Goal: Task Accomplishment & Management: Use online tool/utility

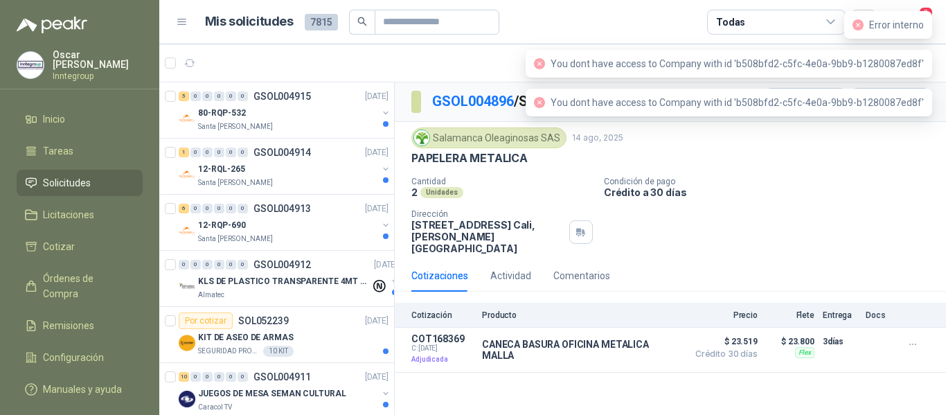
click at [931, 6] on header "Mis solicitudes 7815 Todas 3" at bounding box center [552, 22] width 787 height 44
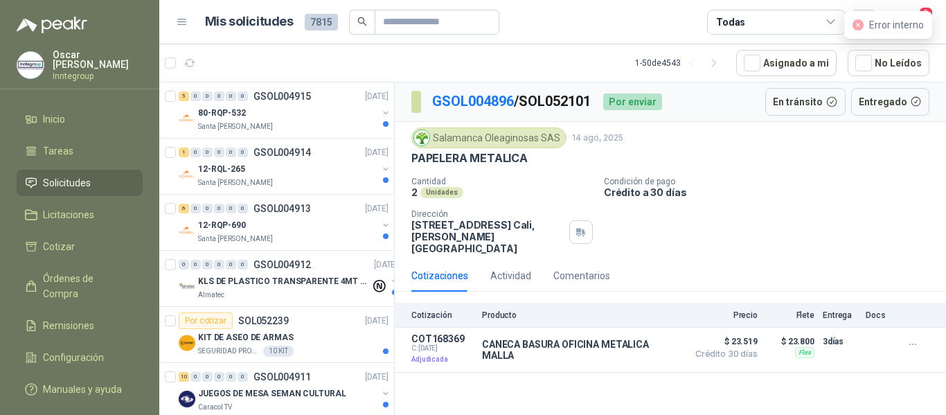
click at [928, 12] on div "Error interno" at bounding box center [888, 25] width 88 height 28
click at [921, 18] on div "Error interno" at bounding box center [888, 25] width 88 height 28
click at [860, 21] on icon "close-circle" at bounding box center [858, 24] width 11 height 11
click at [862, 19] on icon "close-circle" at bounding box center [858, 24] width 11 height 11
drag, startPoint x: 918, startPoint y: 3, endPoint x: 939, endPoint y: 3, distance: 21.5
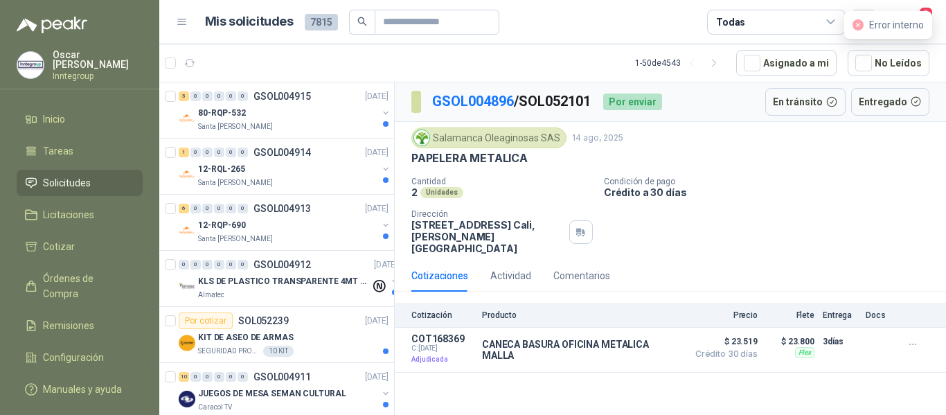
click at [919, 3] on header "Mis solicitudes 7815 Todas 3" at bounding box center [552, 22] width 787 height 44
click at [941, 20] on header "Mis solicitudes 7815 Todas 3" at bounding box center [552, 22] width 787 height 44
drag, startPoint x: 939, startPoint y: 21, endPoint x: 933, endPoint y: 25, distance: 7.1
click at [938, 21] on header "Mis solicitudes 7815 Todas 3" at bounding box center [552, 22] width 787 height 44
click at [933, 25] on header "Mis solicitudes 7815 Todas 3" at bounding box center [552, 22] width 787 height 44
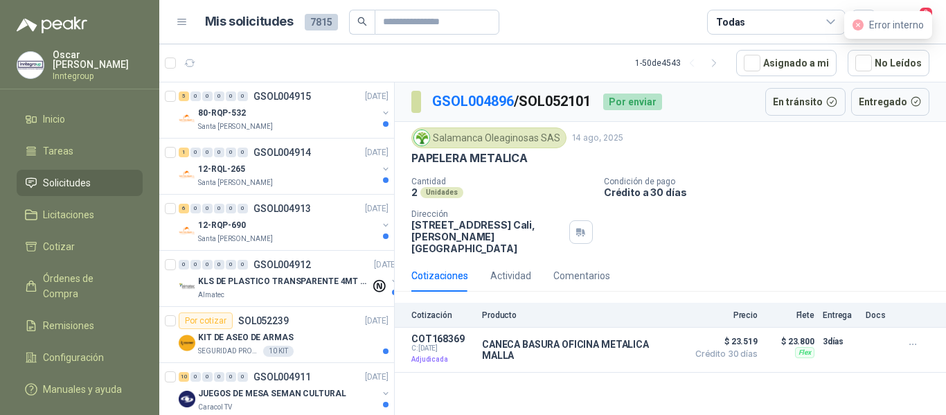
click at [858, 28] on icon "close-circle" at bounding box center [858, 24] width 11 height 11
drag, startPoint x: 863, startPoint y: 25, endPoint x: 828, endPoint y: 17, distance: 36.3
click at [863, 24] on icon "close-circle" at bounding box center [858, 24] width 11 height 11
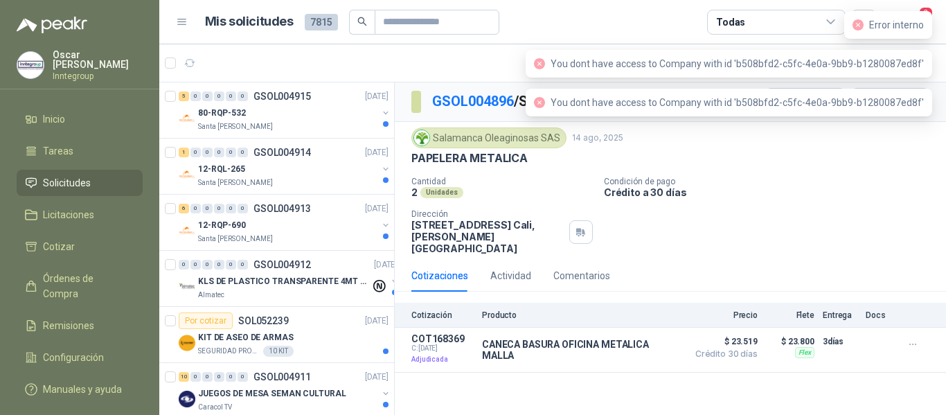
click at [860, 25] on icon "close-circle" at bounding box center [858, 24] width 11 height 11
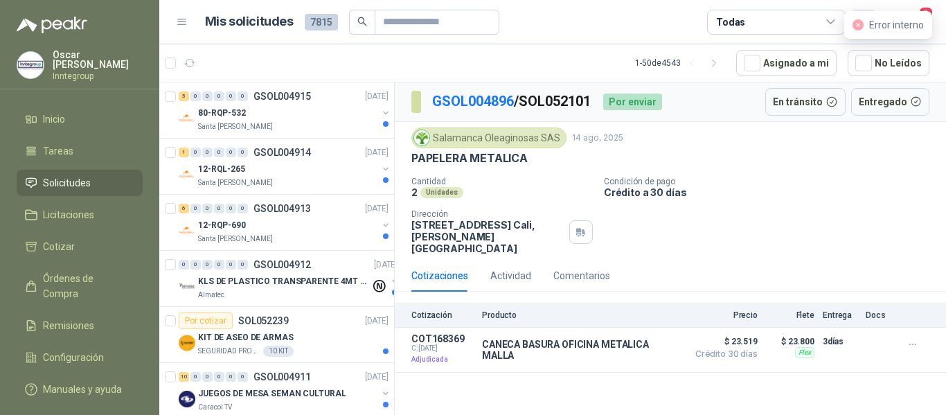
click at [927, 21] on div "Error interno" at bounding box center [888, 25] width 88 height 28
click at [937, 17] on header "Mis solicitudes 7815 Todas 3" at bounding box center [552, 22] width 787 height 44
click at [936, 21] on header "Mis solicitudes 7815 Todas 3" at bounding box center [552, 22] width 787 height 44
click at [928, 11] on div "Error interno" at bounding box center [888, 25] width 88 height 28
click at [928, 10] on span "3" at bounding box center [926, 12] width 15 height 13
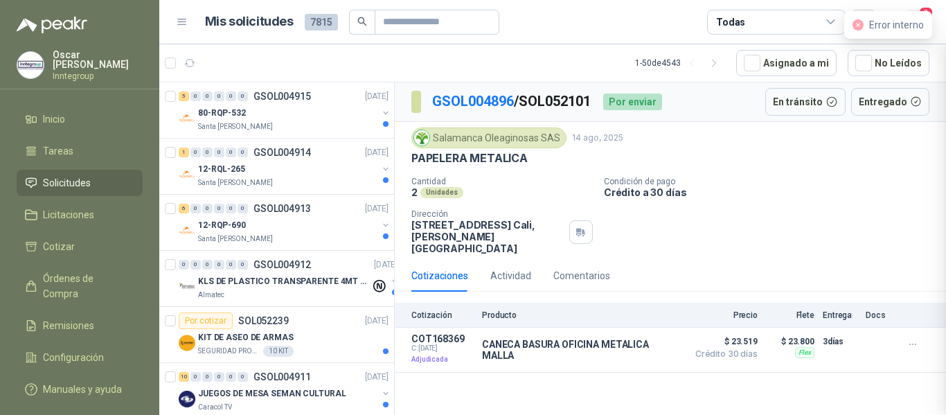
click at [928, 10] on span "3" at bounding box center [926, 12] width 15 height 13
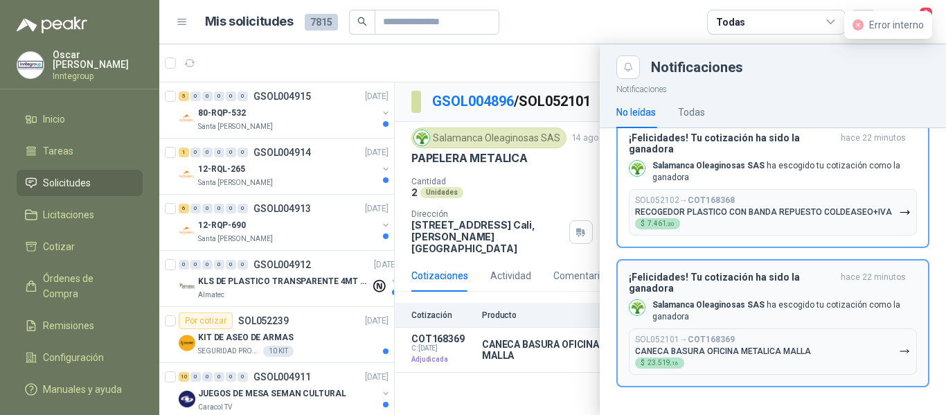
click at [728, 344] on b "COT168369" at bounding box center [711, 340] width 47 height 10
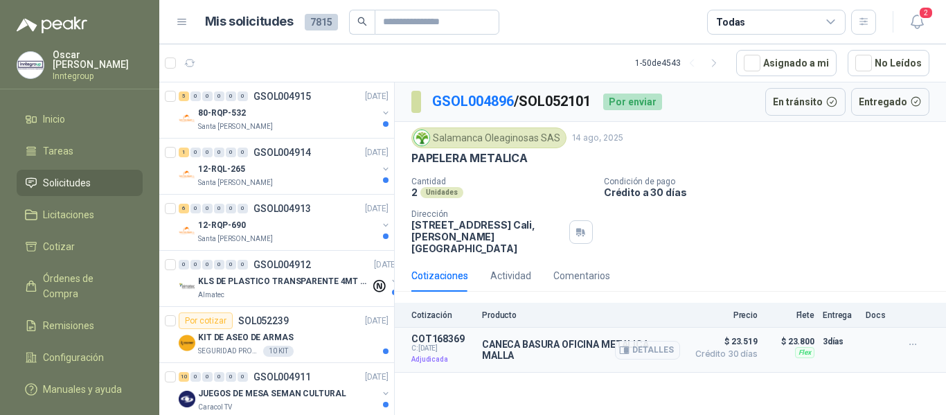
drag, startPoint x: 630, startPoint y: 340, endPoint x: 691, endPoint y: 323, distance: 63.4
click at [630, 344] on button "Detalles" at bounding box center [647, 350] width 65 height 19
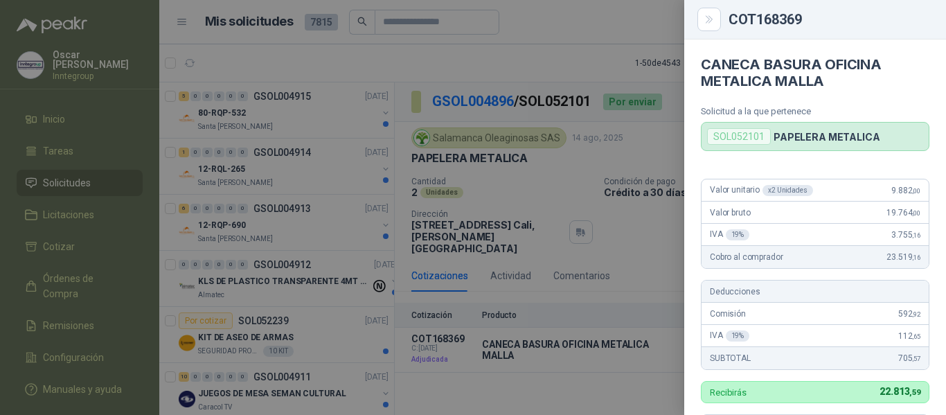
drag, startPoint x: 709, startPoint y: 15, endPoint x: 764, endPoint y: 12, distance: 54.8
click at [709, 15] on icon "Close" at bounding box center [710, 20] width 12 height 12
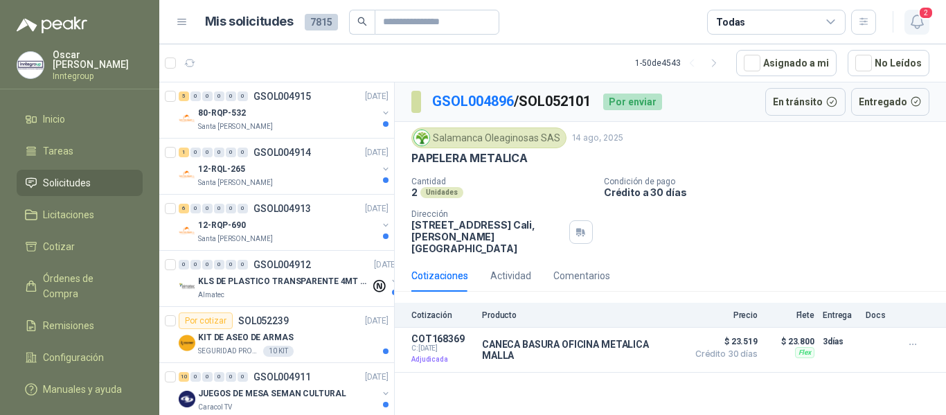
click at [920, 21] on icon "button" at bounding box center [917, 21] width 17 height 17
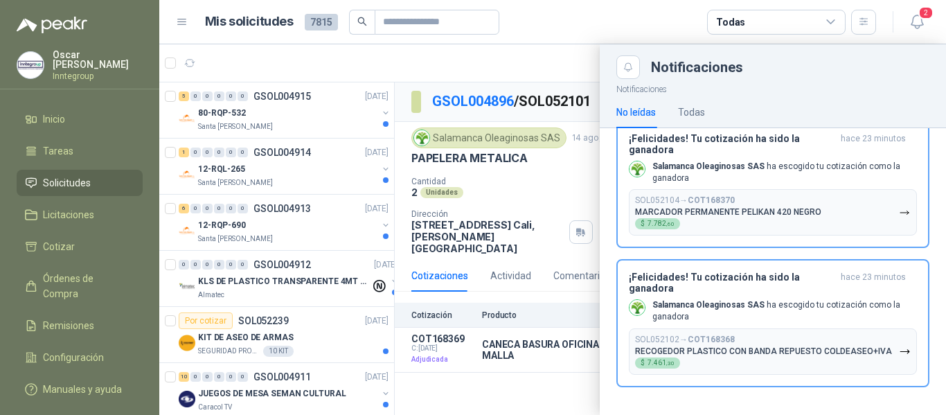
click at [746, 312] on p "Salamanca Oleaginosas SAS ha escogido tu cotización como la ganadora" at bounding box center [785, 311] width 265 height 24
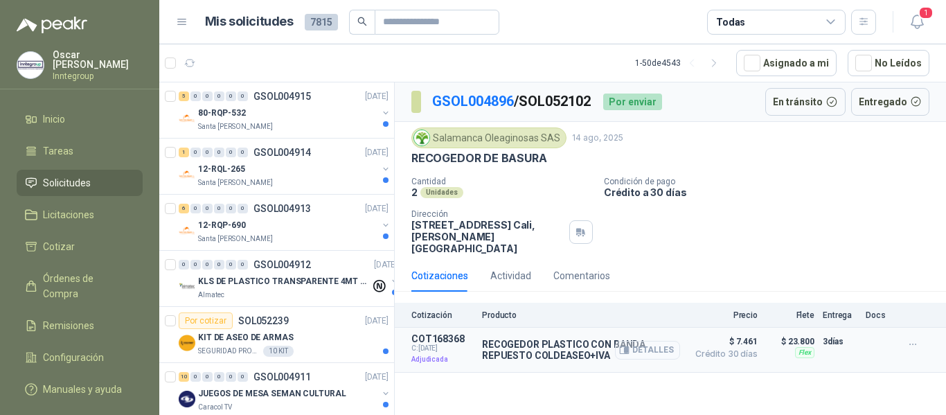
click at [628, 348] on icon "button" at bounding box center [626, 351] width 3 height 6
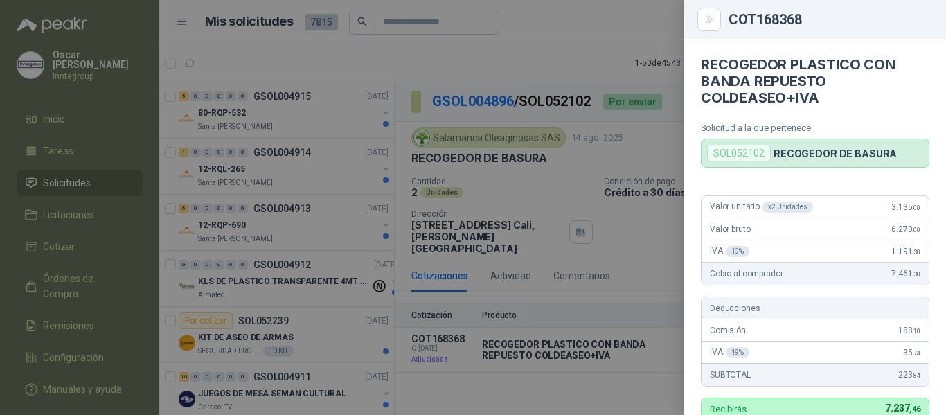
drag, startPoint x: 705, startPoint y: 26, endPoint x: 685, endPoint y: 25, distance: 20.1
click at [705, 26] on button "Close" at bounding box center [710, 20] width 24 height 24
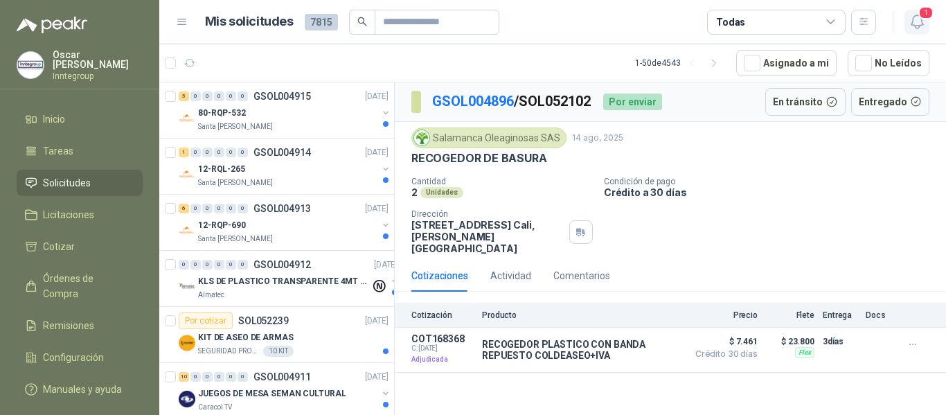
click at [921, 19] on span "1" at bounding box center [926, 12] width 15 height 13
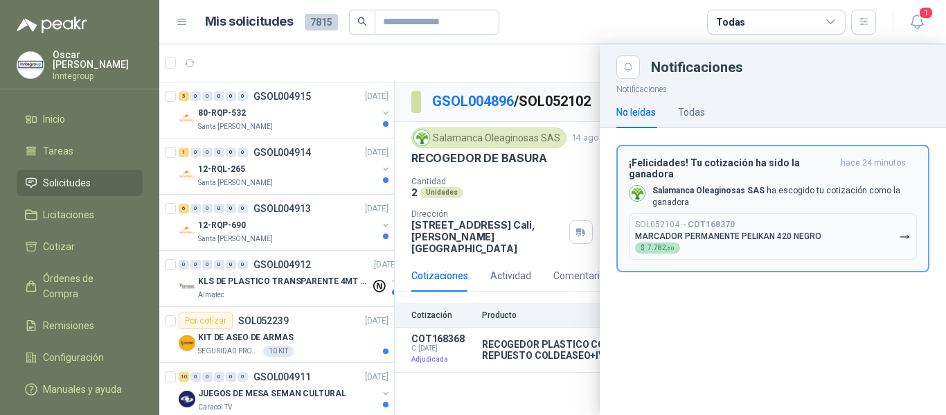
click at [754, 220] on div "SOL052104 → COT168370 MARCADOR PERMANENTE PELIKAN 420 NEGRO $ 7.782 ,60" at bounding box center [728, 237] width 186 height 34
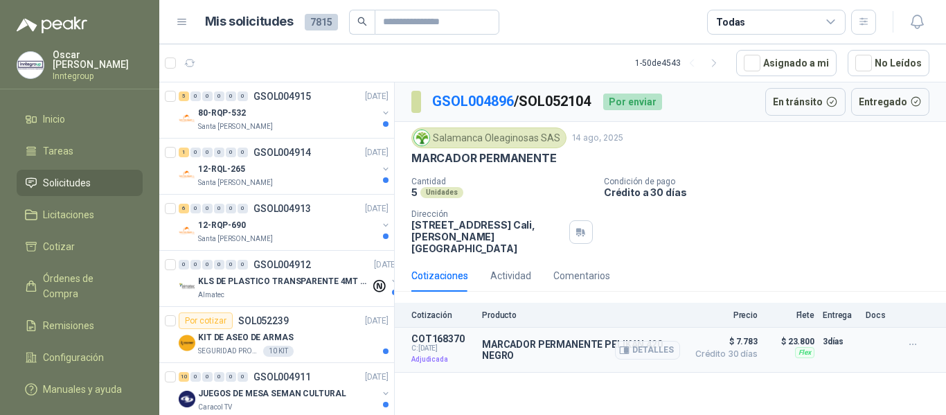
click at [698, 350] on span "Crédito 30 días" at bounding box center [723, 354] width 69 height 8
click at [632, 341] on button "Detalles" at bounding box center [647, 350] width 65 height 19
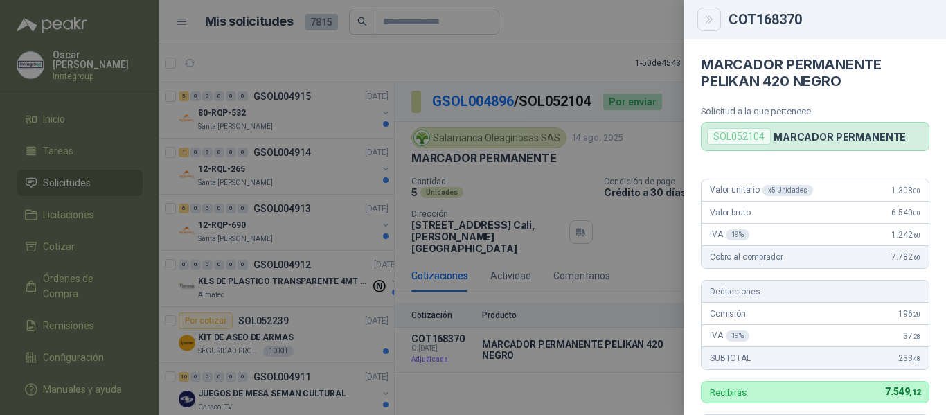
click at [716, 16] on button "Close" at bounding box center [710, 20] width 24 height 24
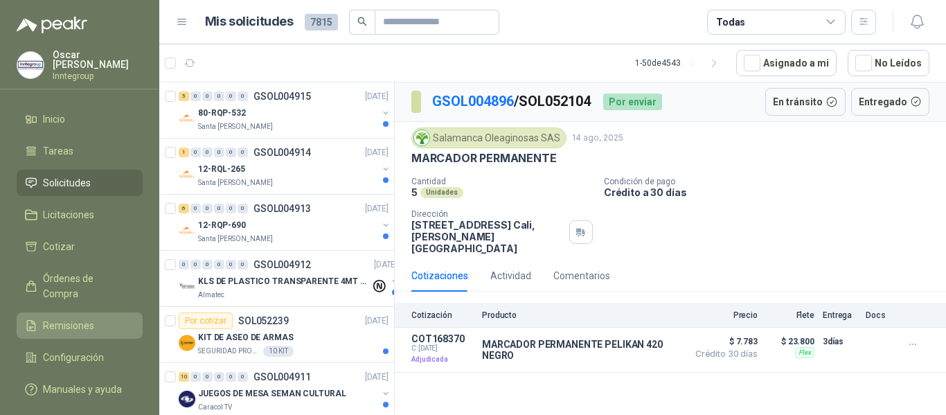
click at [56, 312] on link "Remisiones" at bounding box center [80, 325] width 126 height 26
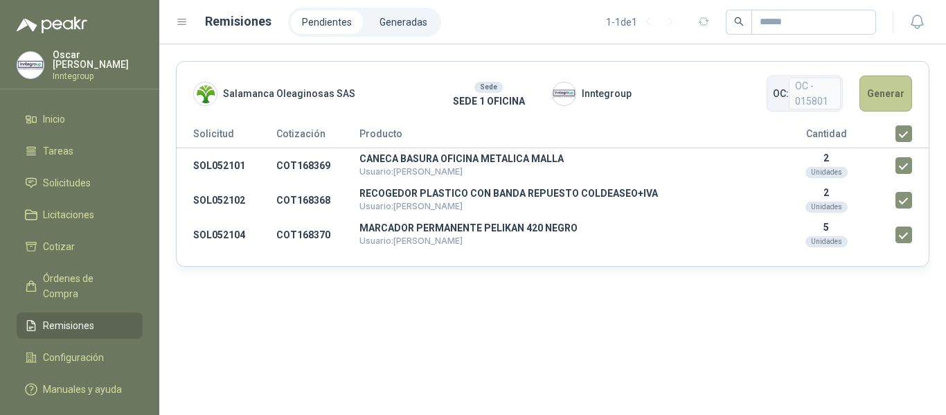
click at [897, 87] on button "Generar" at bounding box center [886, 94] width 53 height 36
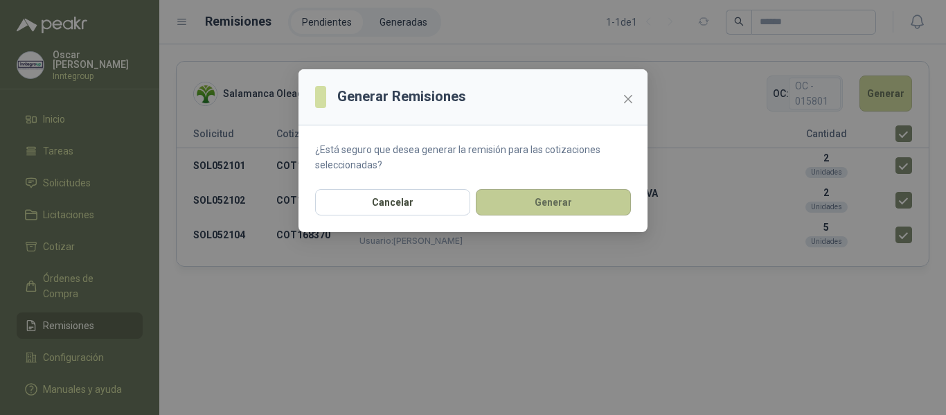
click at [531, 207] on button "Generar" at bounding box center [553, 202] width 155 height 26
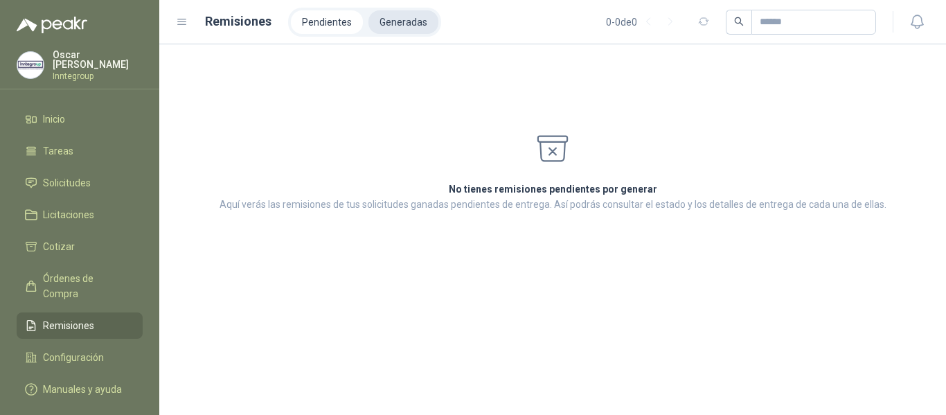
click at [382, 31] on li "Generadas" at bounding box center [404, 22] width 70 height 24
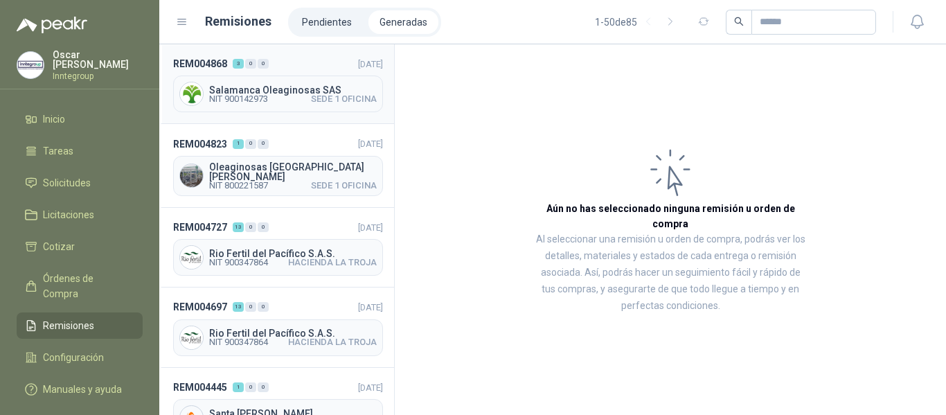
click at [319, 87] on span "Salamanca Oleaginosas SAS" at bounding box center [293, 90] width 168 height 10
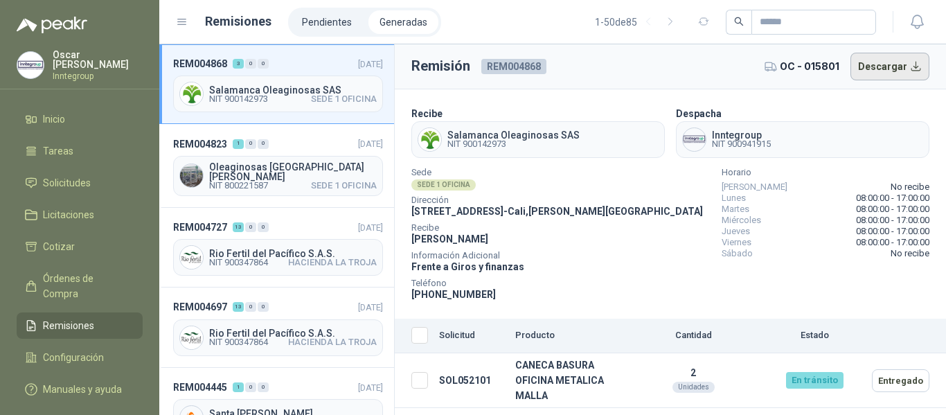
click at [877, 70] on button "Descargar" at bounding box center [891, 67] width 80 height 28
